Goal: Find specific page/section: Find specific page/section

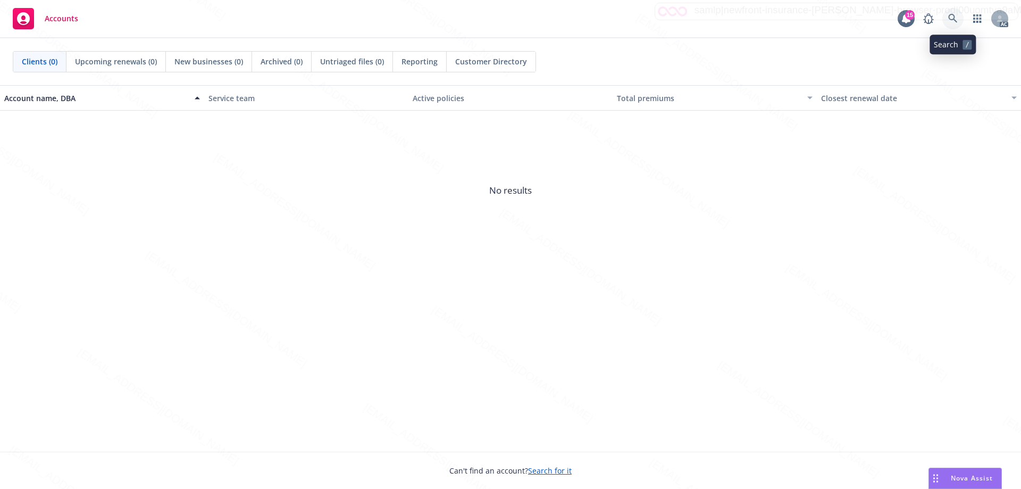
click at [952, 15] on icon at bounding box center [953, 19] width 10 height 10
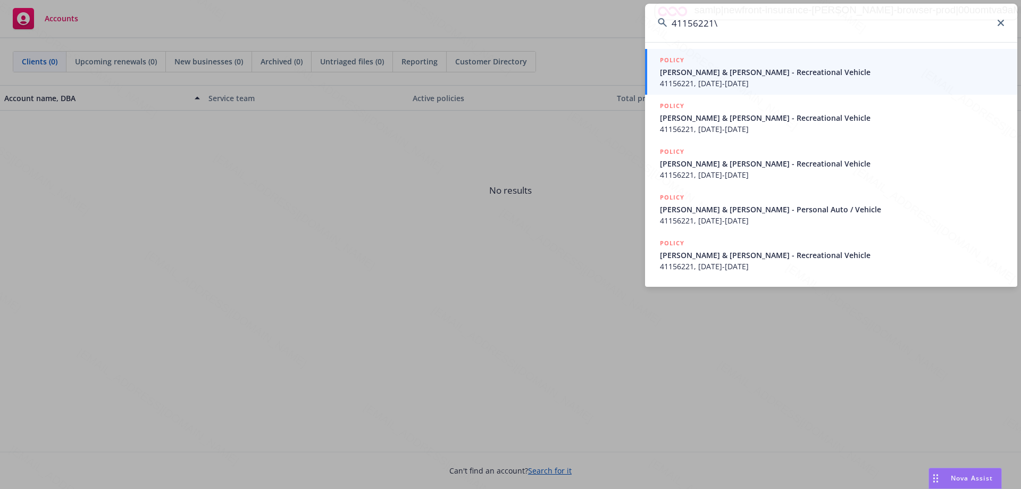
type input "41156221"
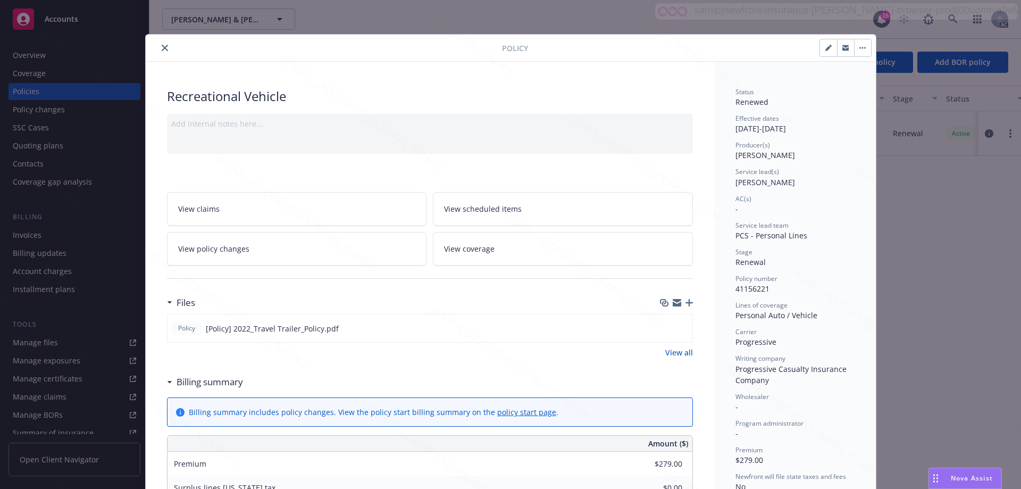
click at [162, 47] on icon "close" at bounding box center [165, 48] width 6 height 6
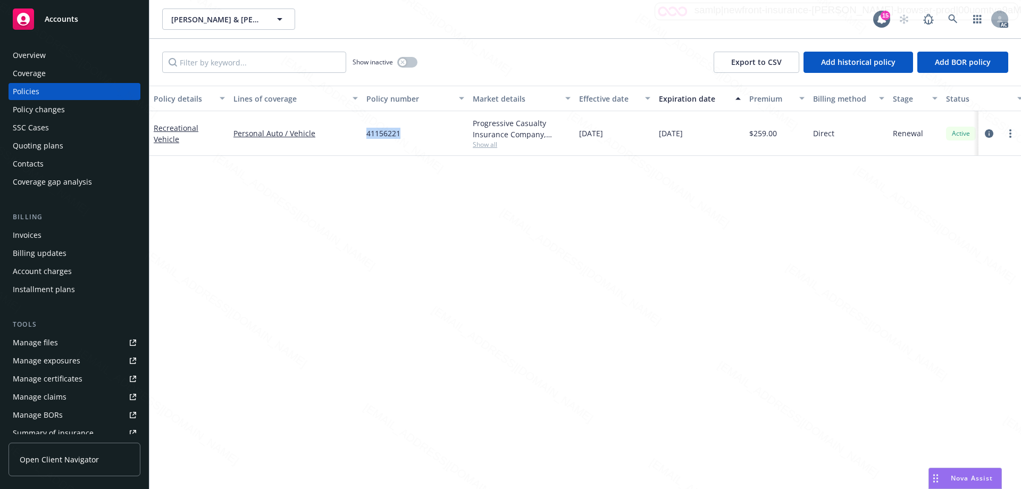
drag, startPoint x: 405, startPoint y: 135, endPoint x: 366, endPoint y: 135, distance: 38.3
click at [366, 135] on div "41156221" at bounding box center [415, 133] width 106 height 45
copy span "41156221"
click at [51, 55] on div "Overview" at bounding box center [74, 55] width 123 height 17
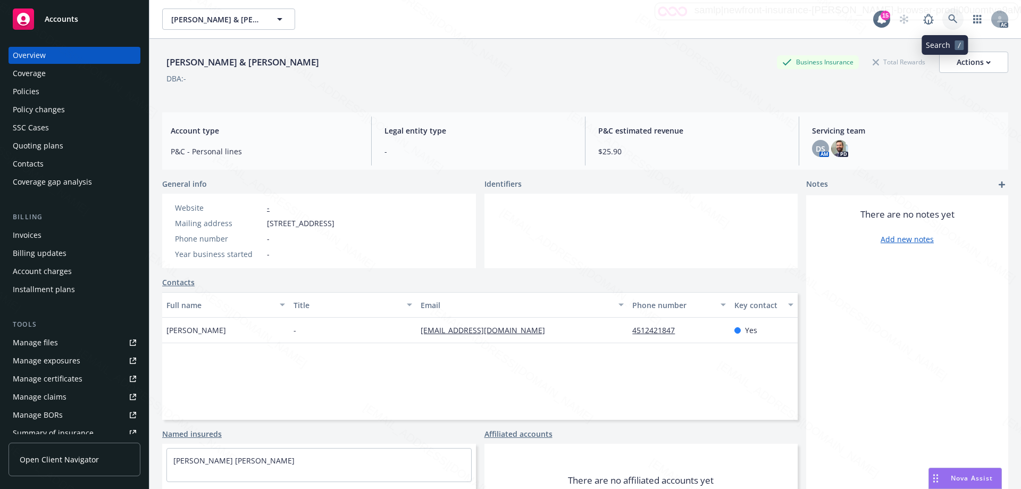
click at [948, 18] on icon at bounding box center [953, 19] width 10 height 10
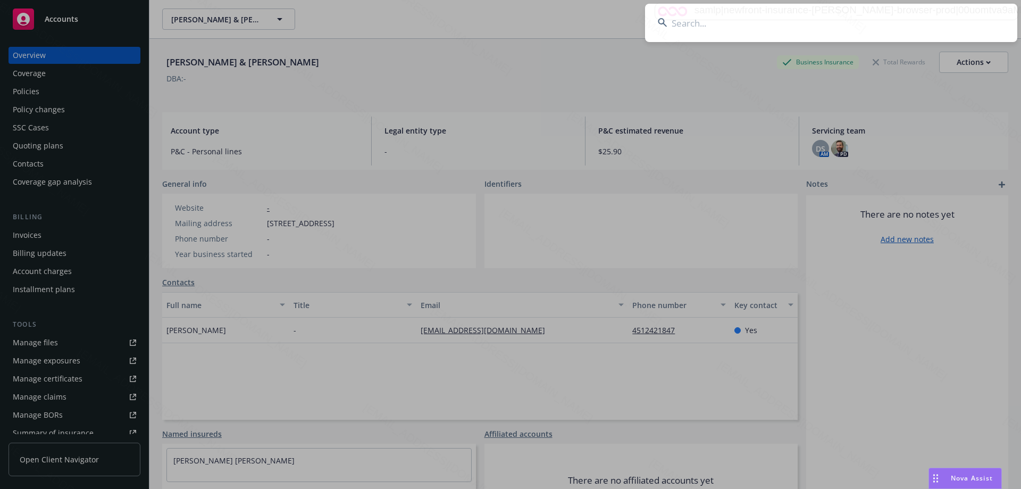
type input "[PERSON_NAME] & [PERSON_NAME]"
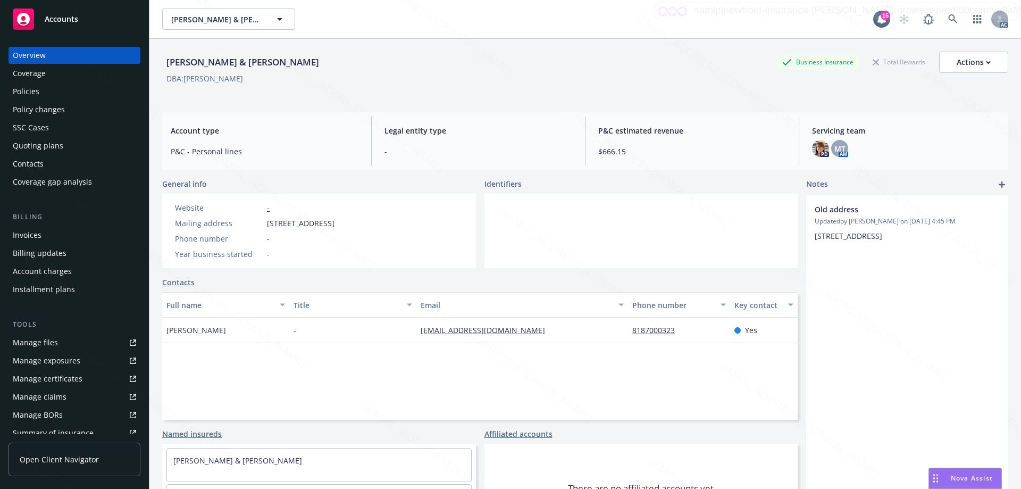
click at [41, 107] on div "Policy changes" at bounding box center [39, 109] width 52 height 17
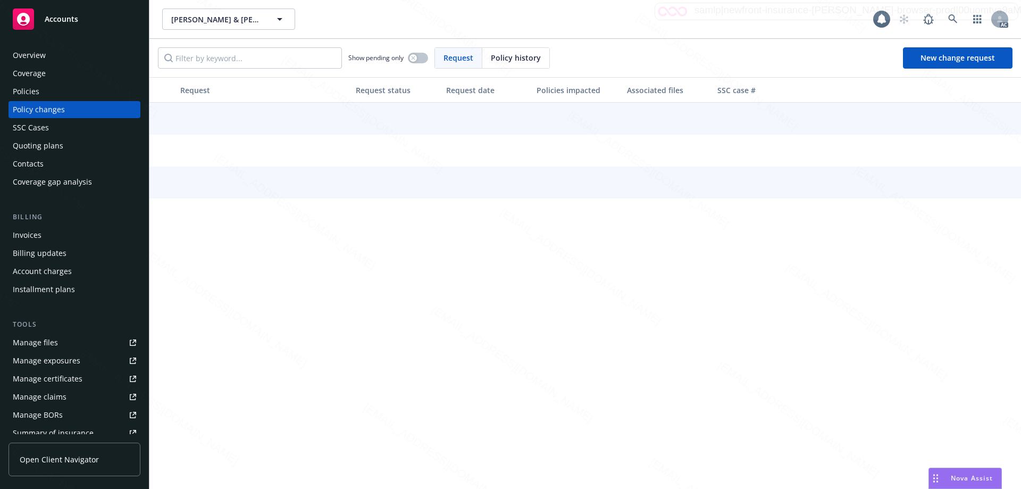
click at [43, 93] on div "Policies" at bounding box center [74, 91] width 123 height 17
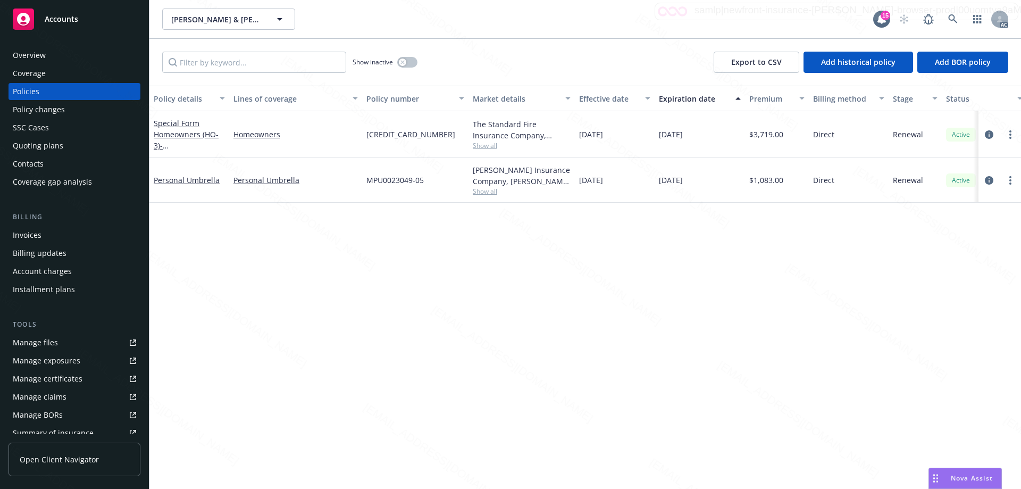
click at [23, 24] on rect at bounding box center [23, 19] width 21 height 21
